Goal: Check status: Check status

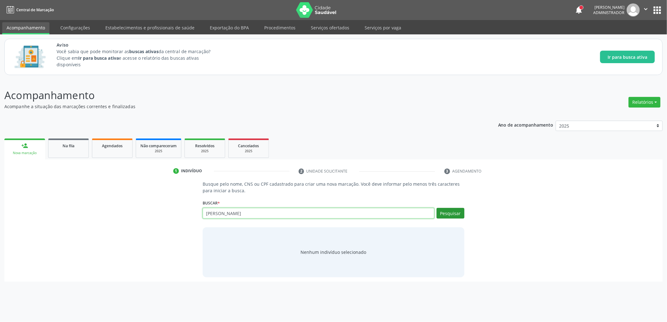
type input "[PERSON_NAME]"
click at [453, 209] on button "Pesquisar" at bounding box center [450, 213] width 28 height 11
type input "[PERSON_NAME]"
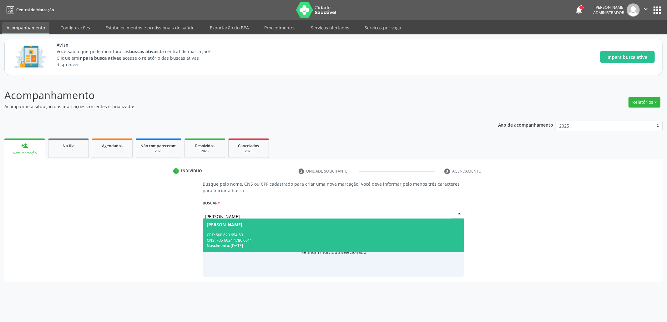
click at [334, 229] on span "[PERSON_NAME] CPF: 508.620.654-53 CNS: 705 6024 4786 6011 Nascimento: [DATE]" at bounding box center [333, 235] width 261 height 33
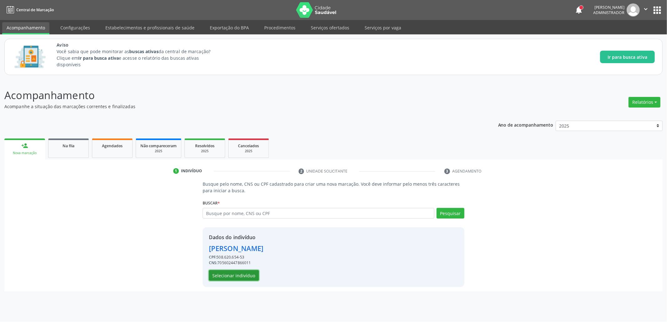
click at [236, 272] on button "Selecionar indivíduo" at bounding box center [234, 275] width 50 height 11
